Goal: Understand process/instructions: Learn how to perform a task or action

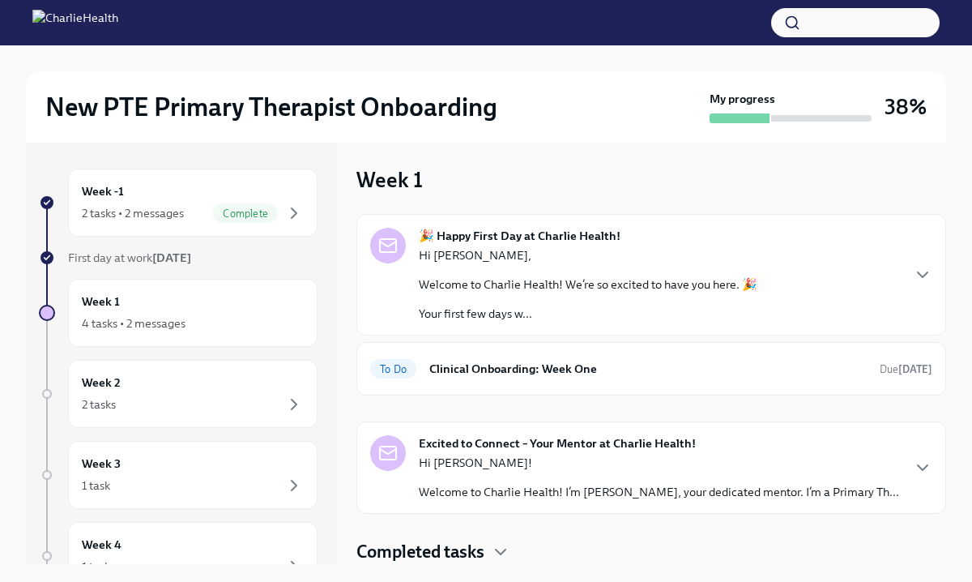
scroll to position [1, 0]
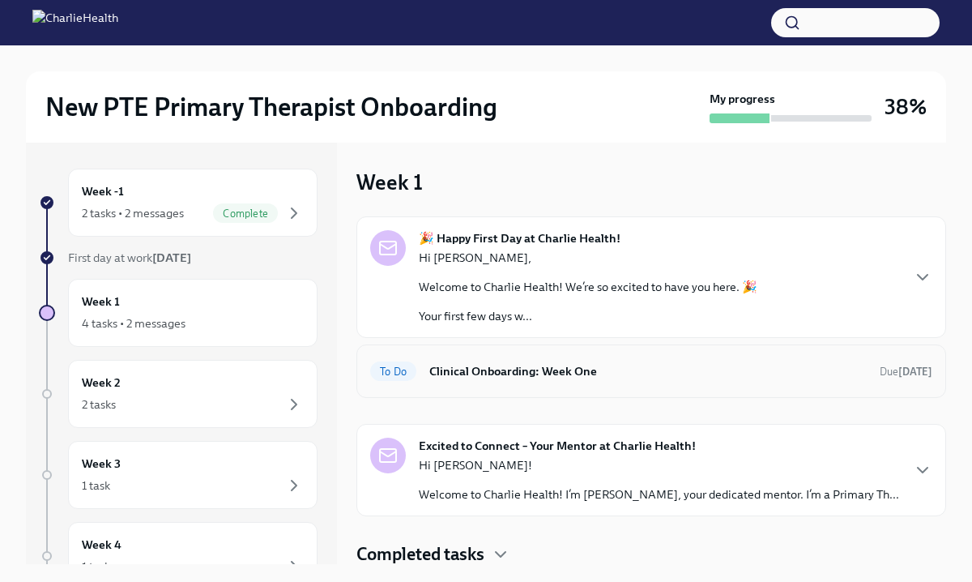
click at [459, 368] on h6 "Clinical Onboarding: Week One" at bounding box center [647, 371] width 437 height 18
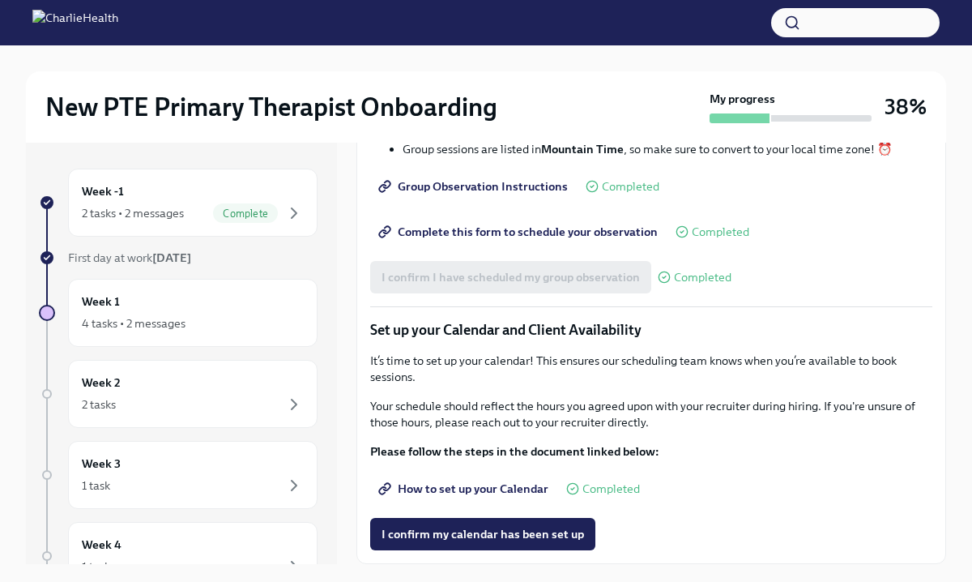
scroll to position [2195, 0]
click at [466, 493] on span "How to set up your Calendar" at bounding box center [465, 488] width 167 height 16
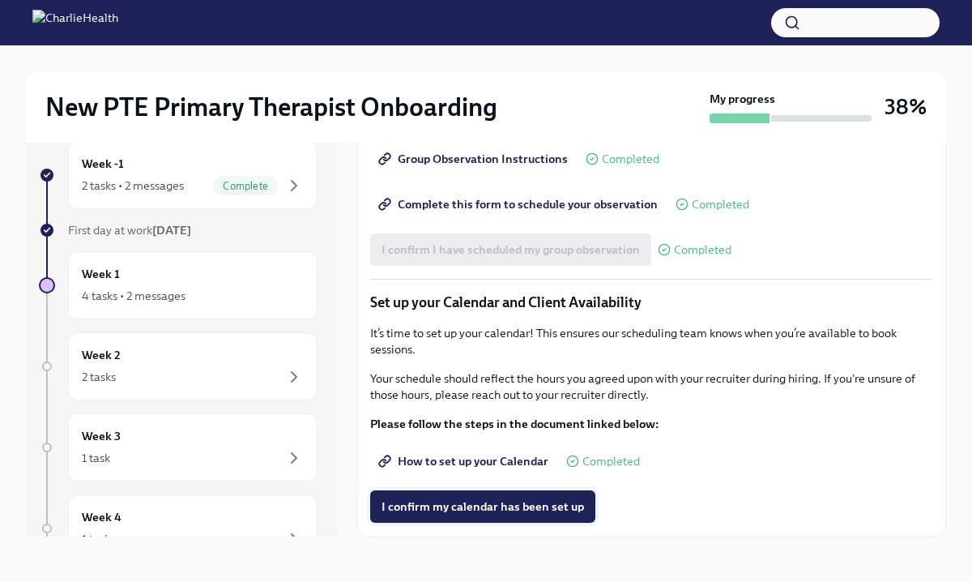
click at [481, 505] on span "I confirm my calendar has been set up" at bounding box center [483, 506] width 203 height 16
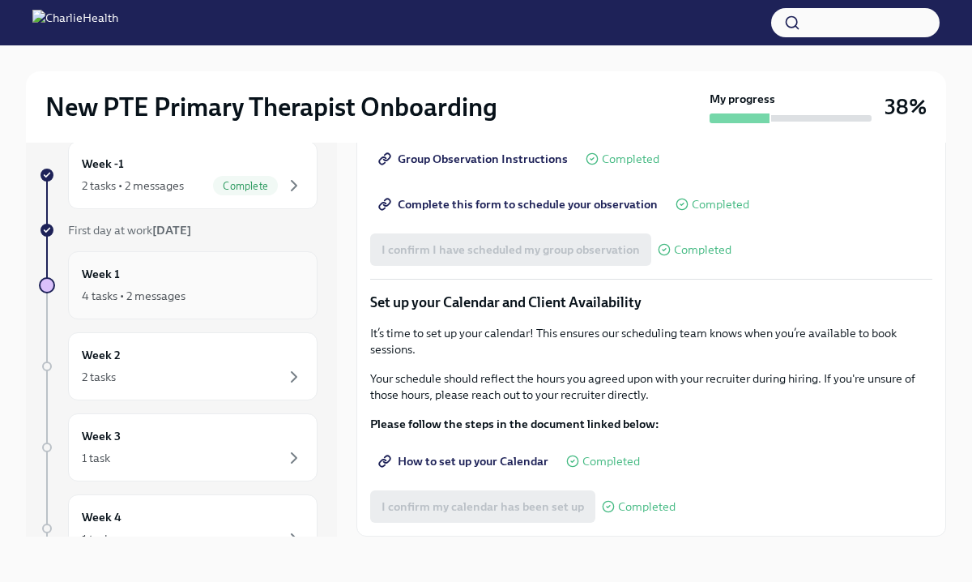
click at [183, 277] on div "Week 1 4 tasks • 2 messages" at bounding box center [193, 285] width 222 height 41
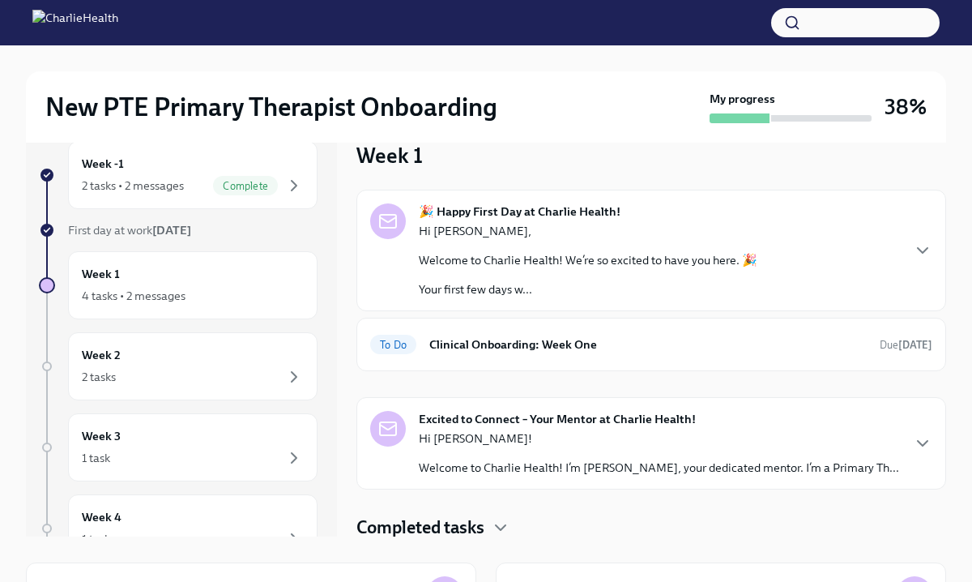
scroll to position [3, 0]
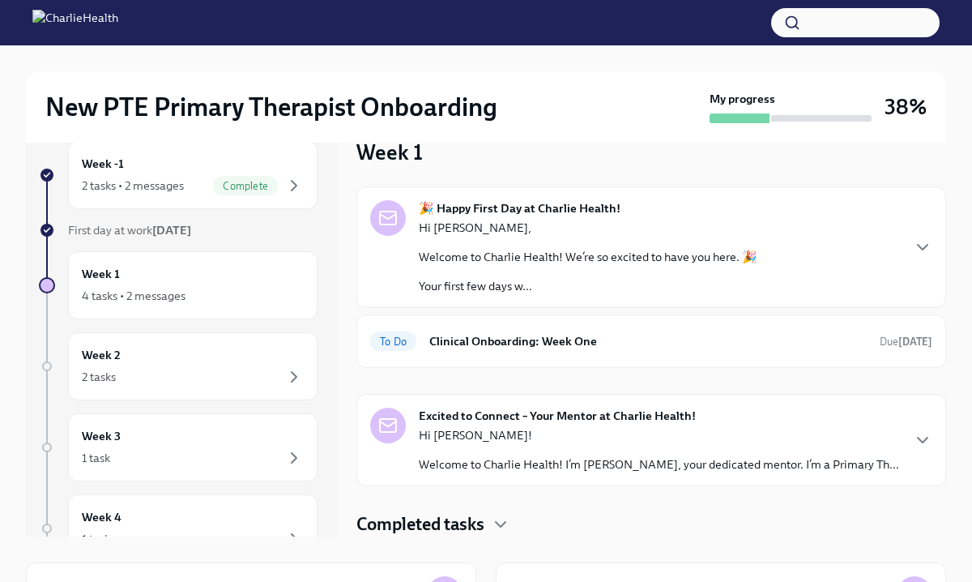
click at [491, 516] on div "Completed tasks" at bounding box center [651, 524] width 590 height 24
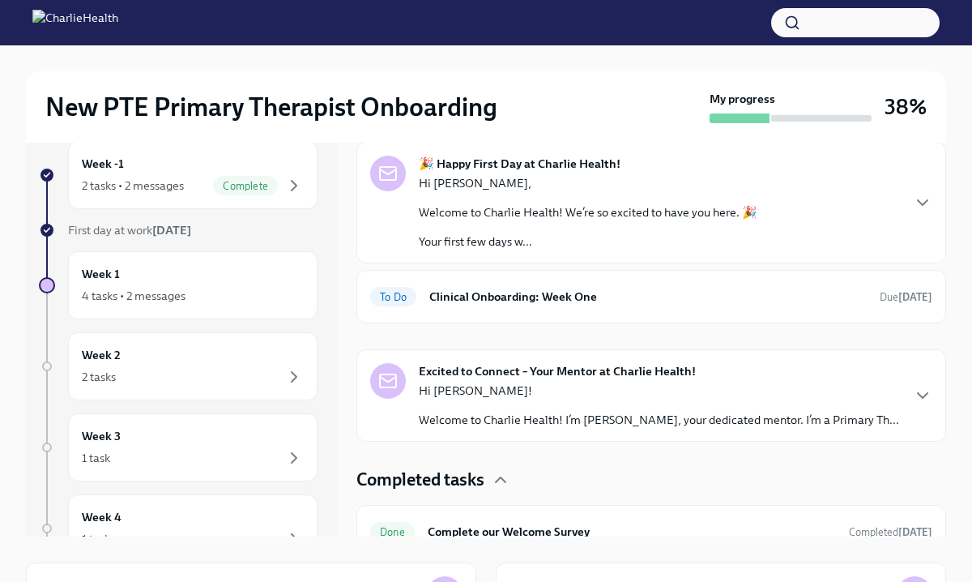
scroll to position [203, 0]
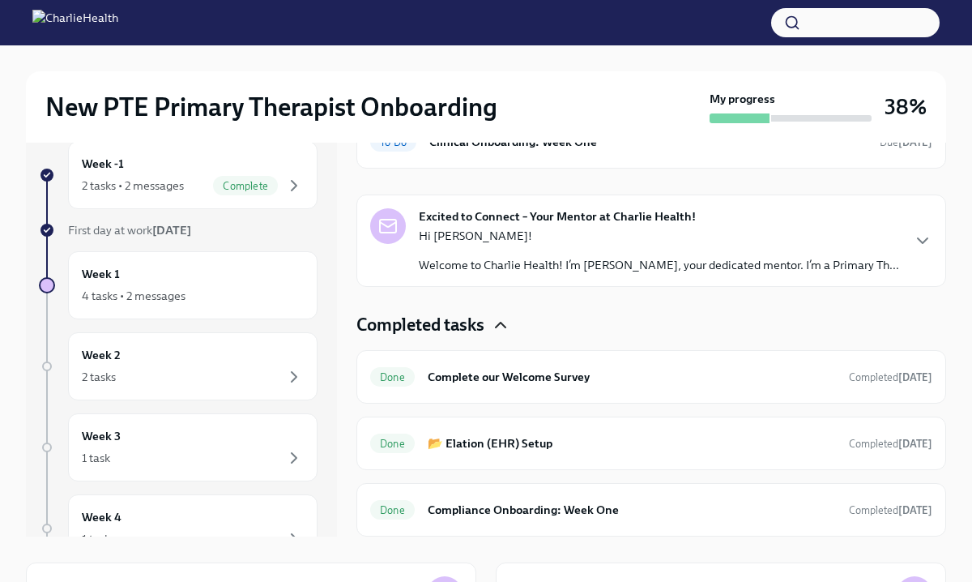
click at [501, 324] on icon "button" at bounding box center [501, 324] width 10 height 5
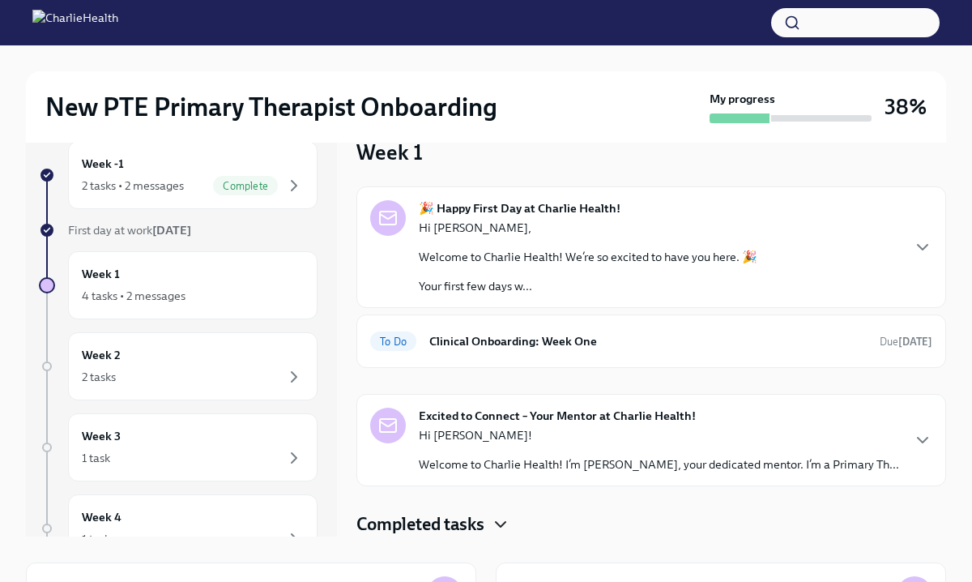
scroll to position [3, 0]
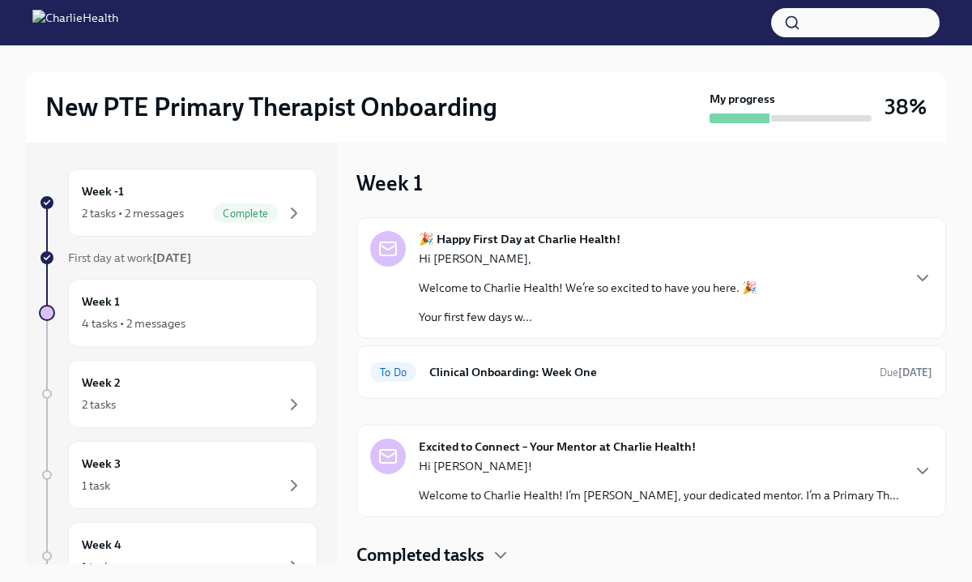
scroll to position [3, 0]
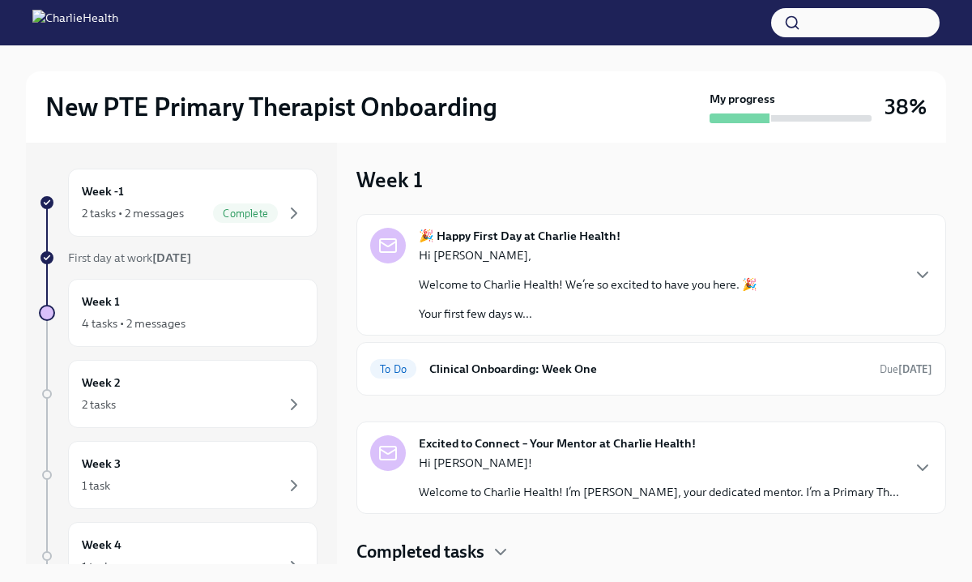
click at [568, 364] on h6 "Clinical Onboarding: Week One" at bounding box center [647, 369] width 437 height 18
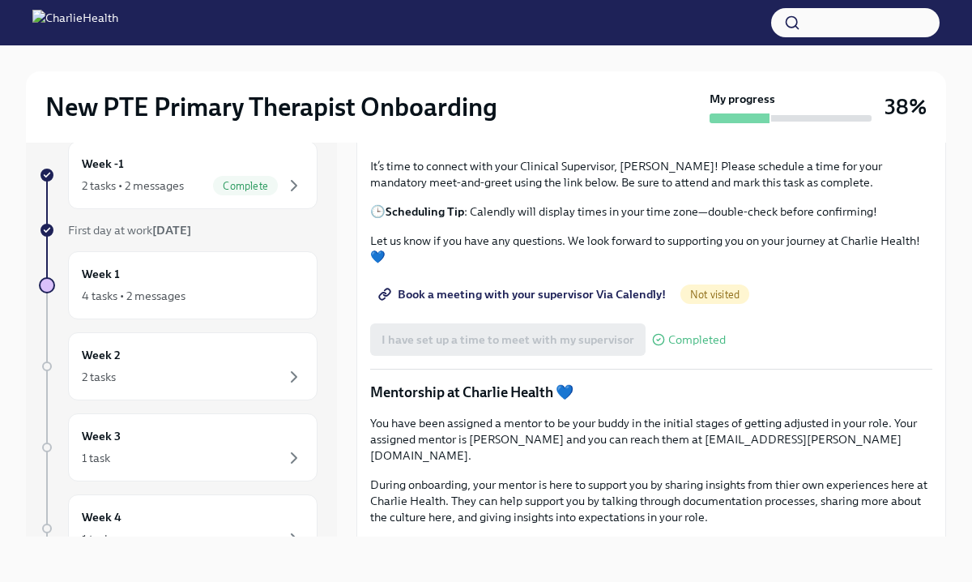
scroll to position [650, 0]
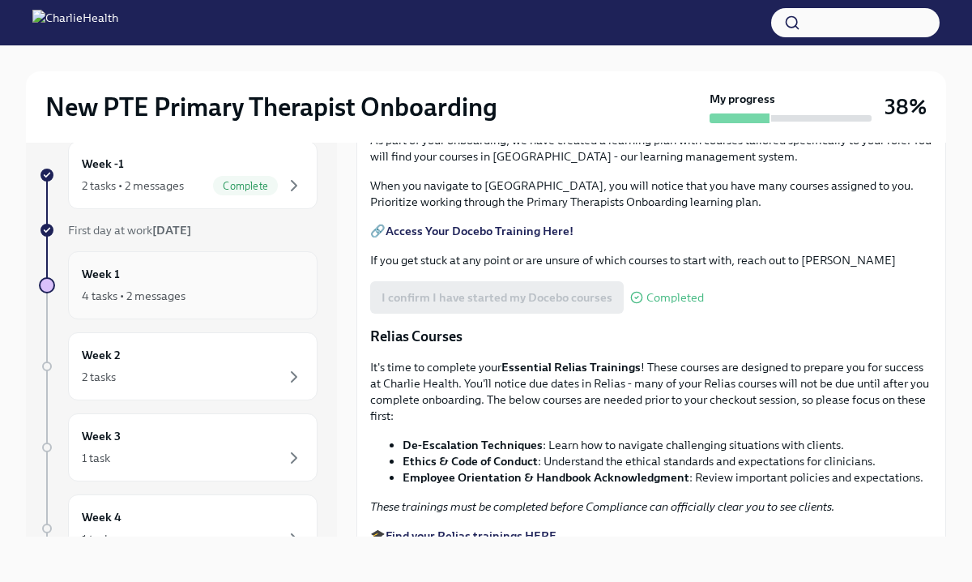
click at [186, 286] on div "4 tasks • 2 messages" at bounding box center [193, 295] width 222 height 19
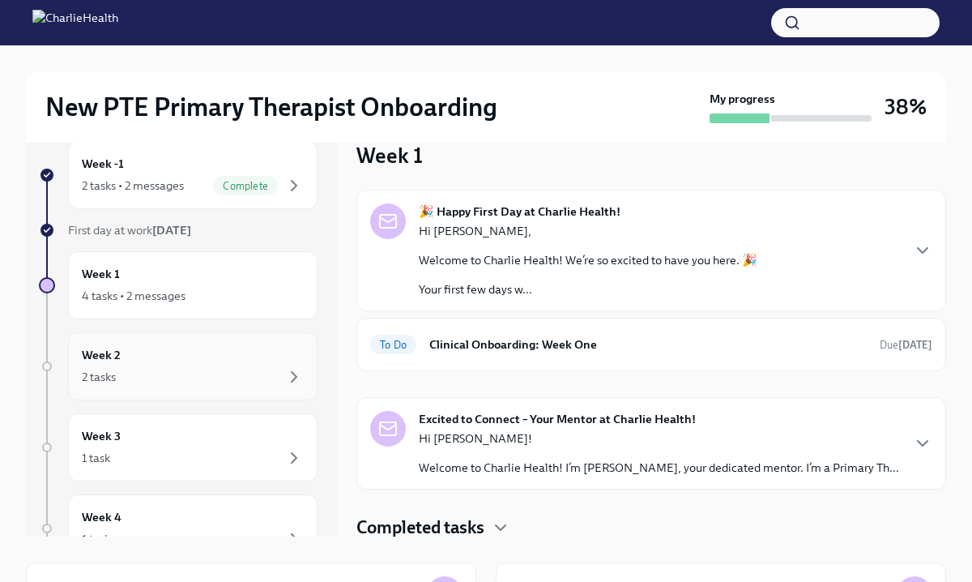
click at [154, 360] on div "Week 2 2 tasks" at bounding box center [193, 366] width 222 height 41
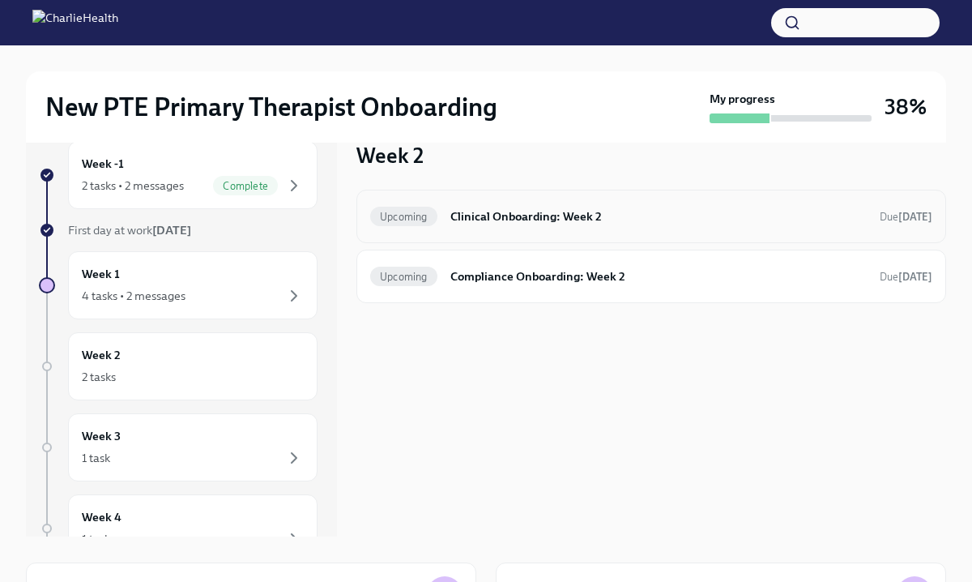
click at [478, 224] on h6 "Clinical Onboarding: Week 2" at bounding box center [658, 216] width 416 height 18
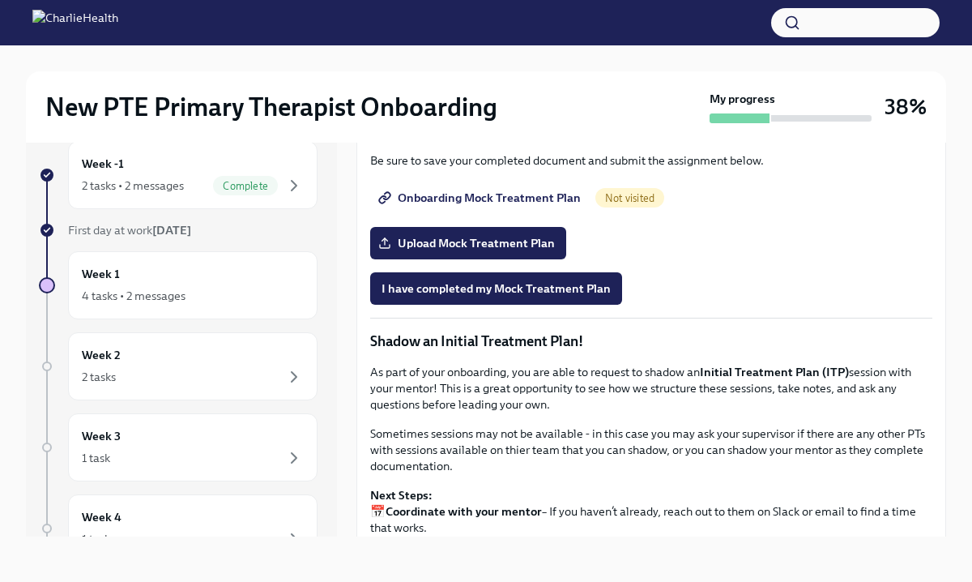
scroll to position [1175, 0]
